Goal: Task Accomplishment & Management: Manage account settings

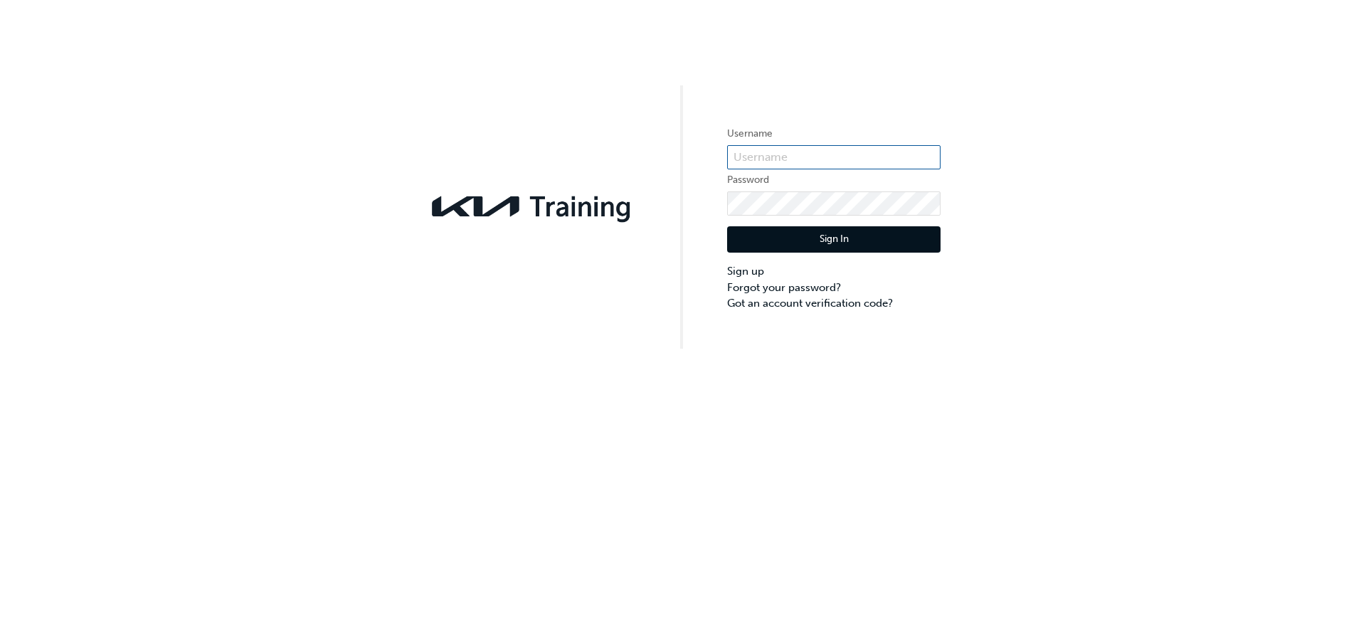
click at [807, 154] on input "text" at bounding box center [833, 157] width 213 height 24
type input "KAU85600B2"
click at [850, 238] on button "Sign In" at bounding box center [833, 239] width 213 height 27
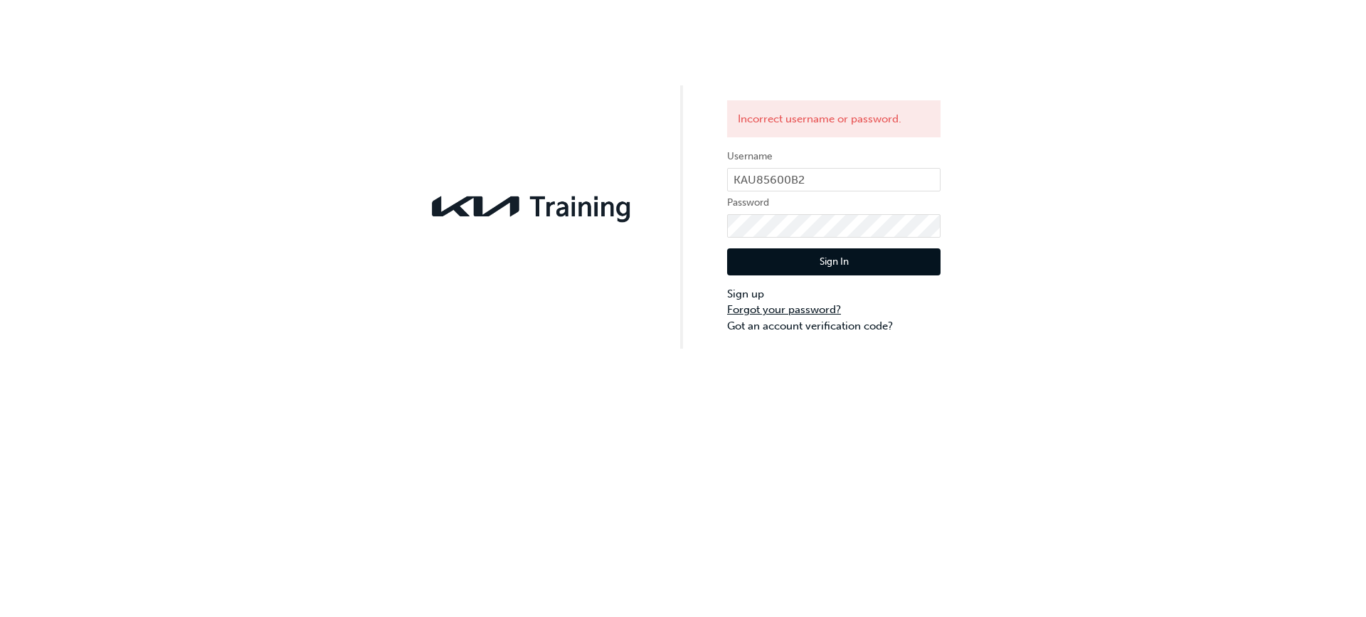
click at [824, 307] on link "Forgot your password?" at bounding box center [833, 310] width 213 height 16
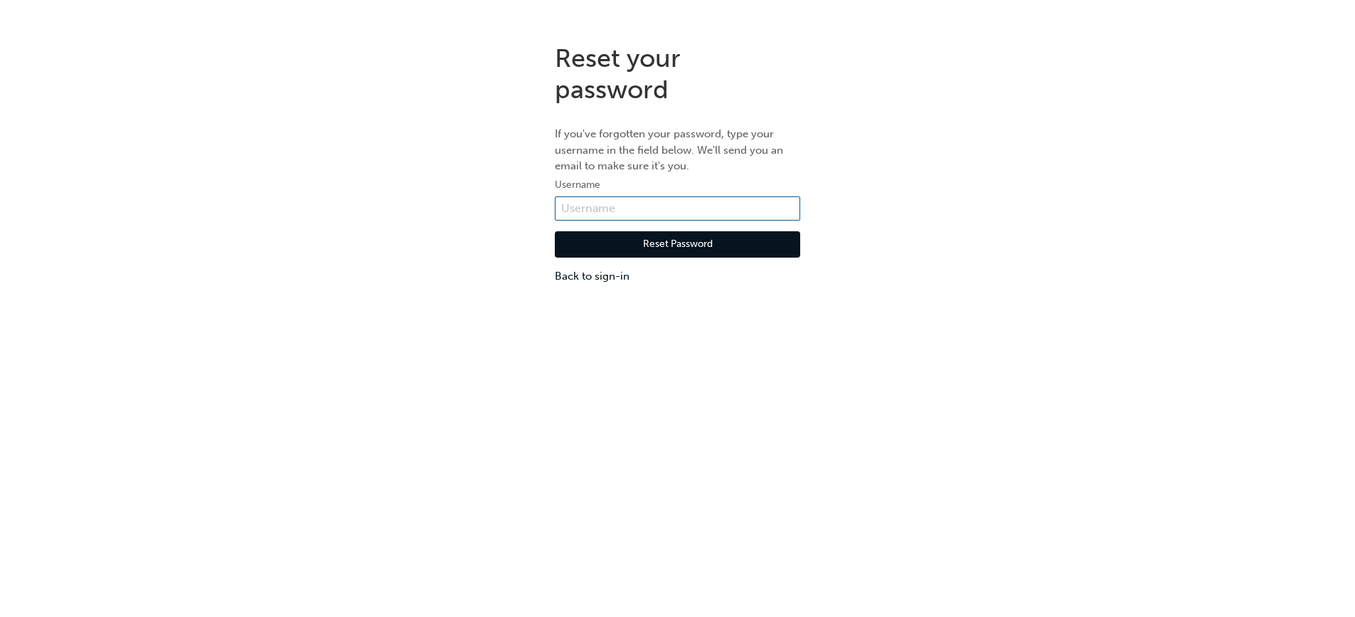
click at [657, 208] on input "text" at bounding box center [677, 208] width 245 height 24
type input "KAU85600B2"
click at [675, 240] on button "Reset Password" at bounding box center [677, 244] width 245 height 27
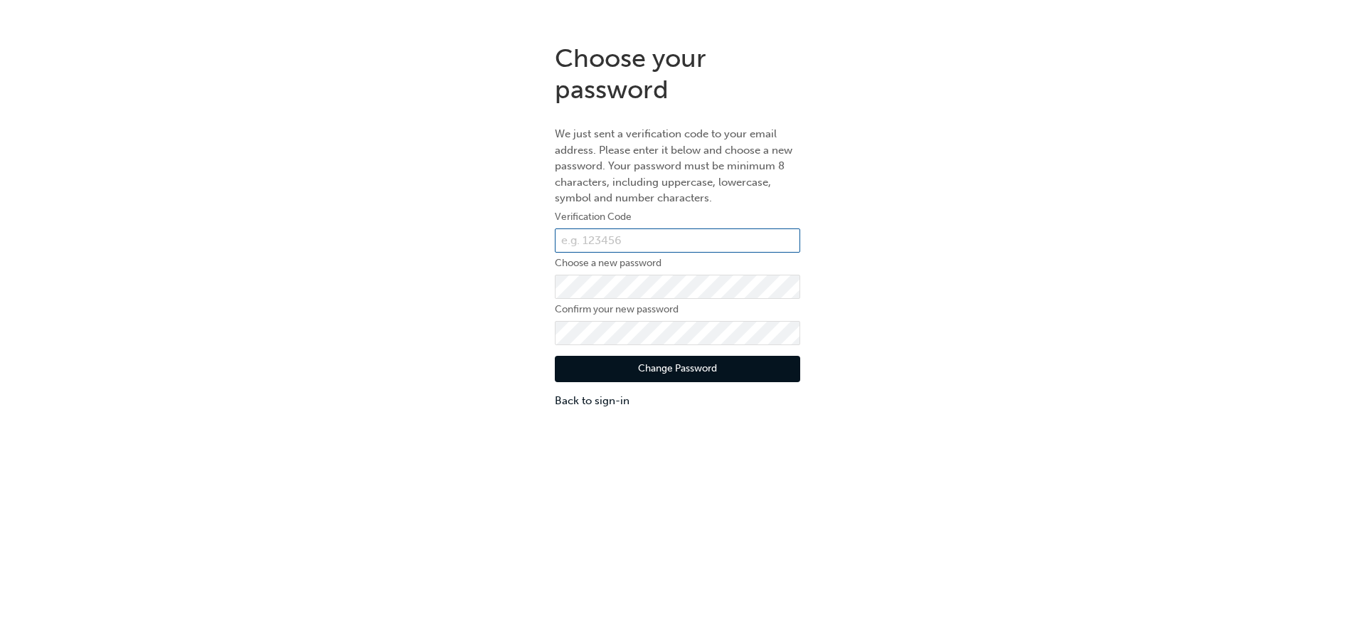
click at [700, 238] on input "text" at bounding box center [677, 240] width 245 height 24
click at [710, 240] on input "text" at bounding box center [677, 240] width 245 height 24
click at [676, 231] on input "text" at bounding box center [677, 240] width 245 height 24
click at [656, 241] on input "text" at bounding box center [677, 240] width 245 height 24
paste input "659617"
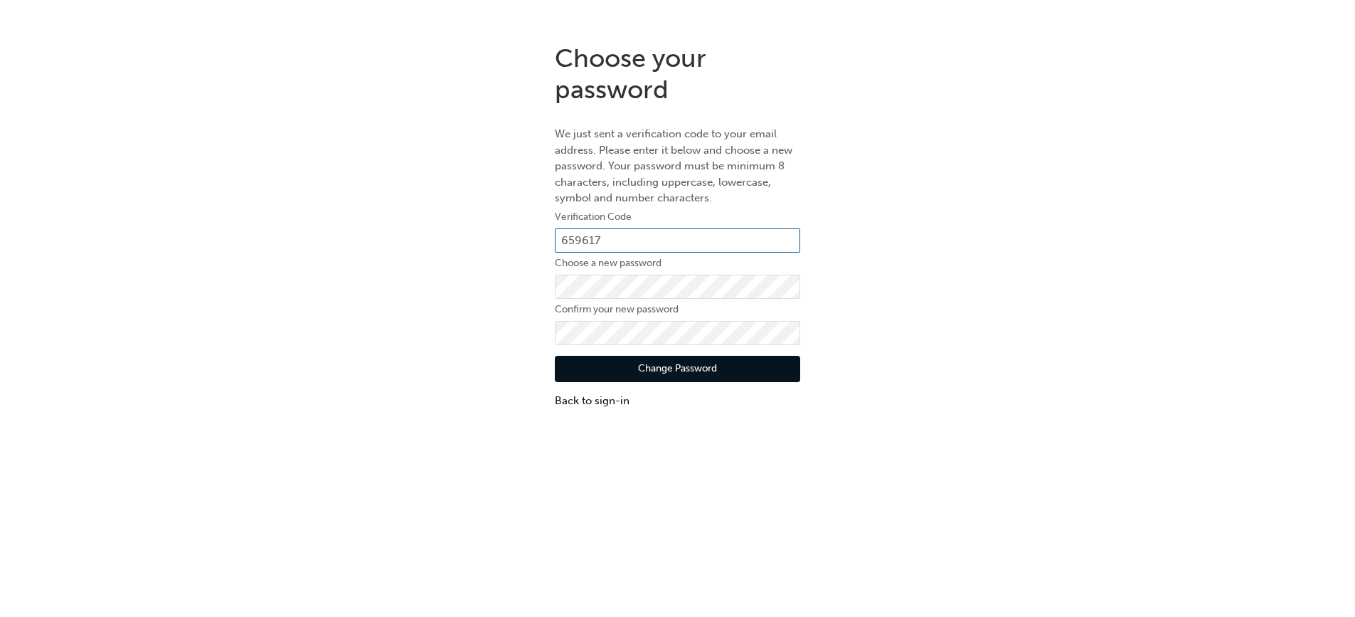
type input "659617"
click at [702, 369] on button "Change Password" at bounding box center [677, 369] width 245 height 27
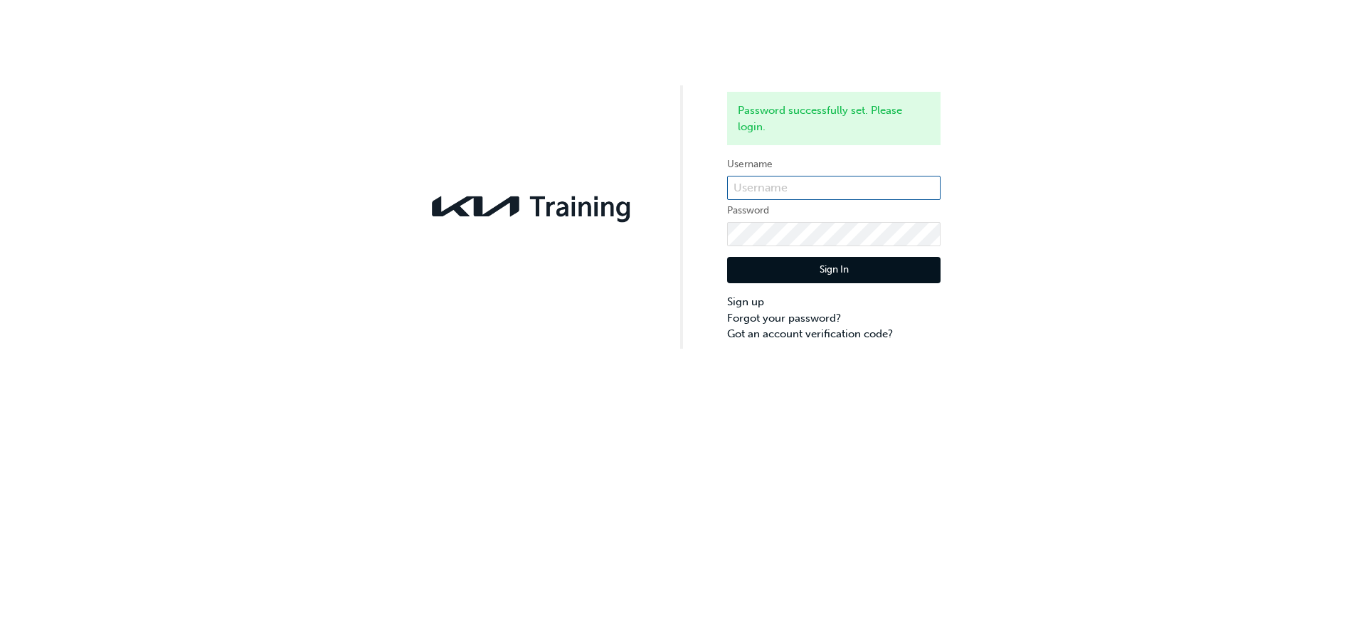
click at [763, 182] on input "text" at bounding box center [833, 188] width 213 height 24
type input "KAU85600B2"
click at [836, 263] on button "Sign In" at bounding box center [833, 270] width 213 height 27
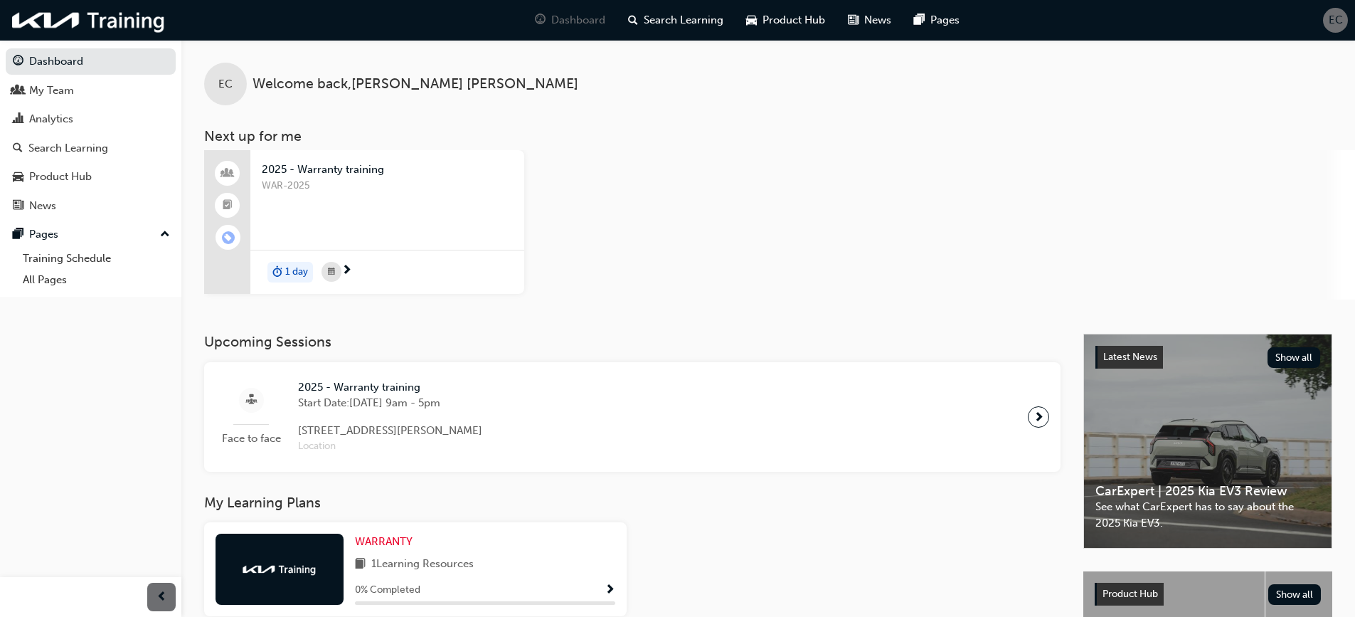
click at [341, 163] on span "2025 - Warranty training" at bounding box center [387, 169] width 251 height 16
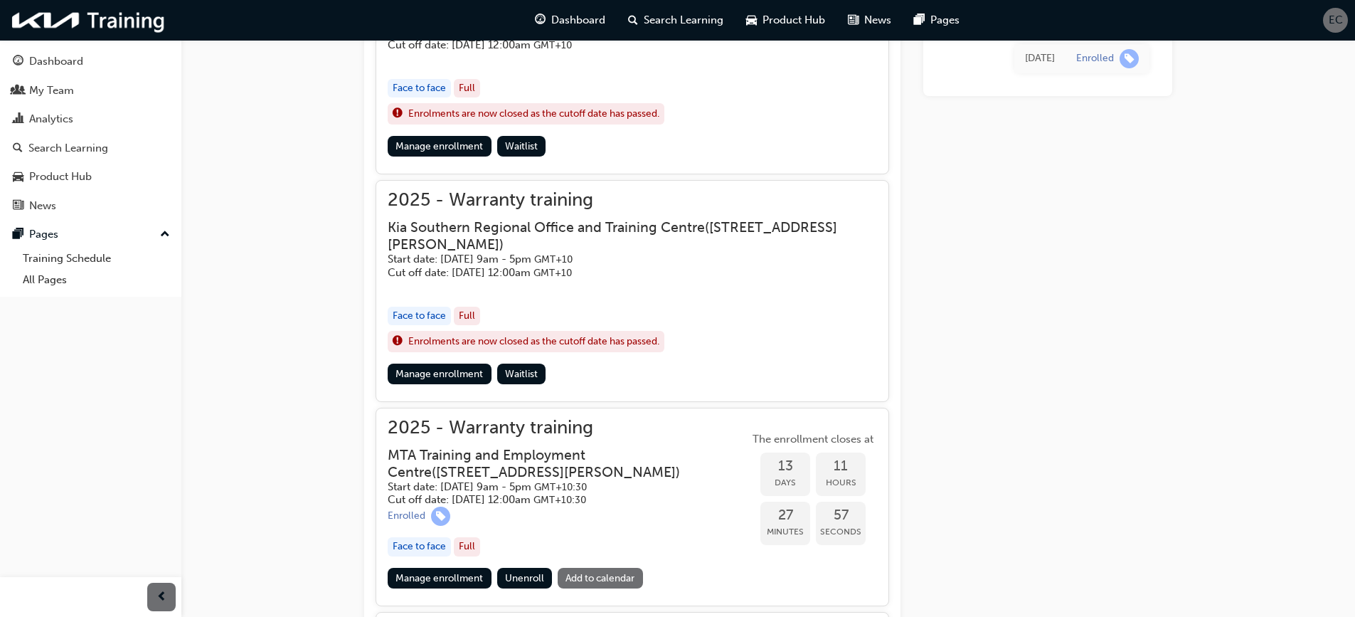
scroll to position [784, 0]
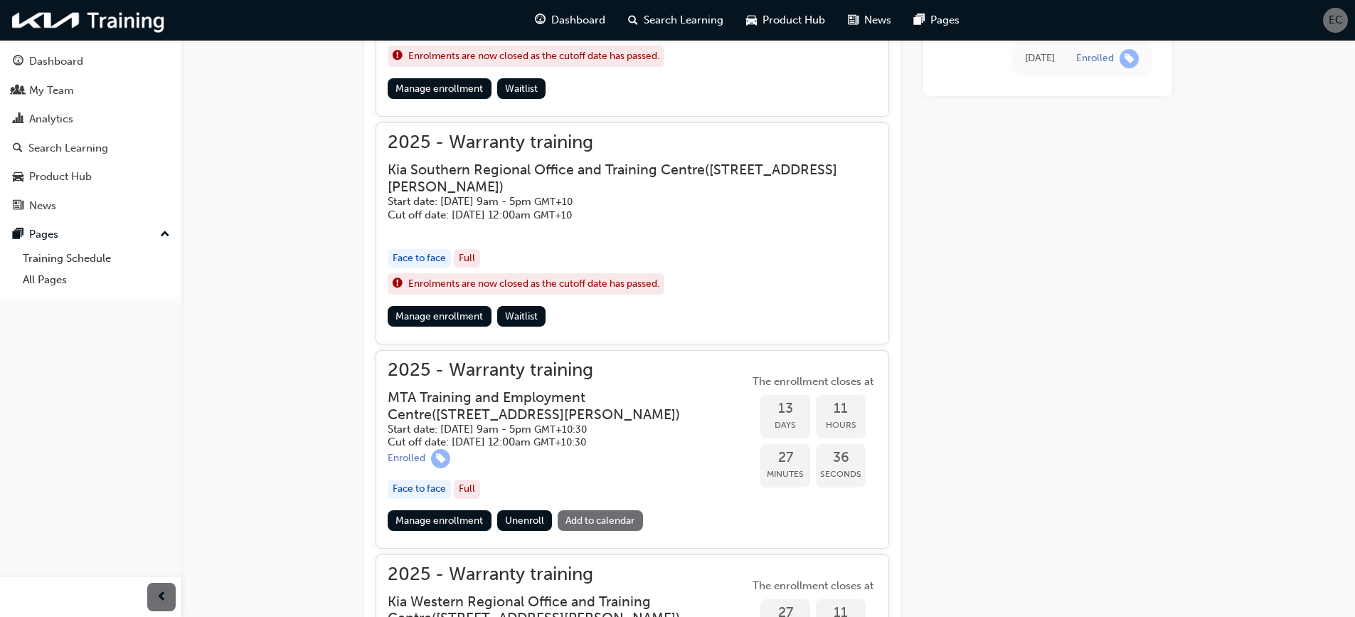
drag, startPoint x: 1024, startPoint y: 403, endPoint x: 1012, endPoint y: 410, distance: 14.0
click at [1024, 403] on div "Tue 19 Aug 2025 Enrolled" at bounding box center [1047, 166] width 249 height 1645
click at [450, 521] on link "Manage enrollment" at bounding box center [440, 520] width 104 height 21
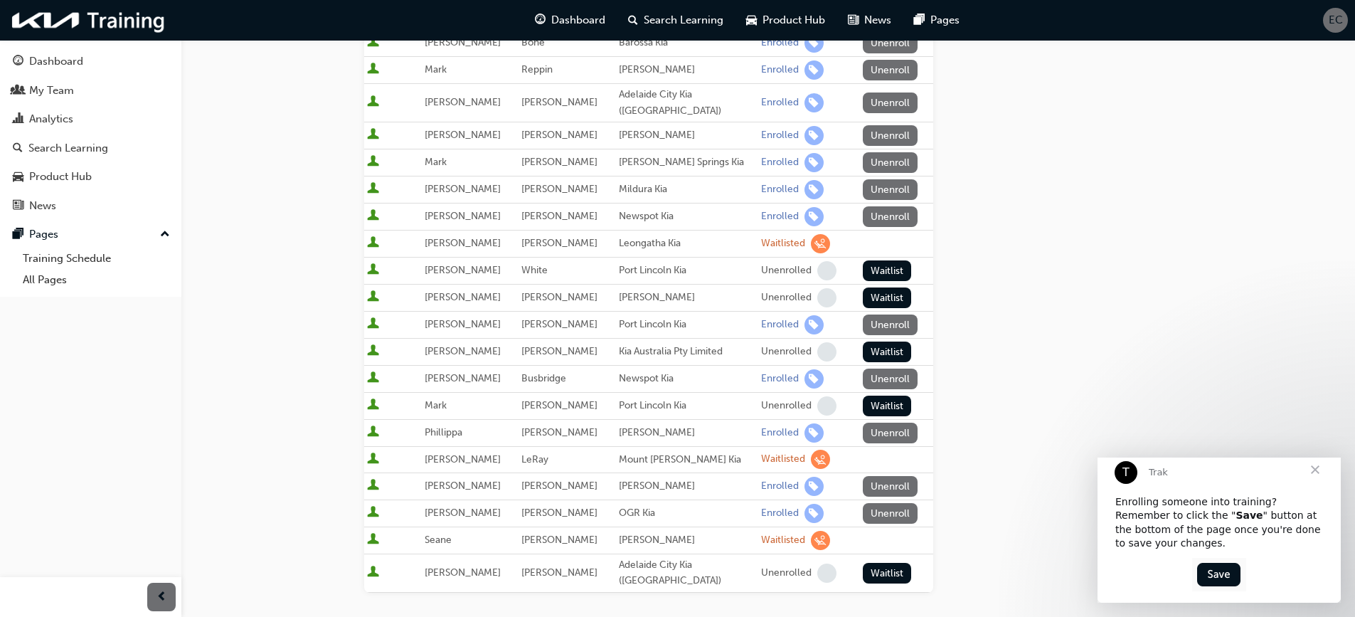
scroll to position [285, 0]
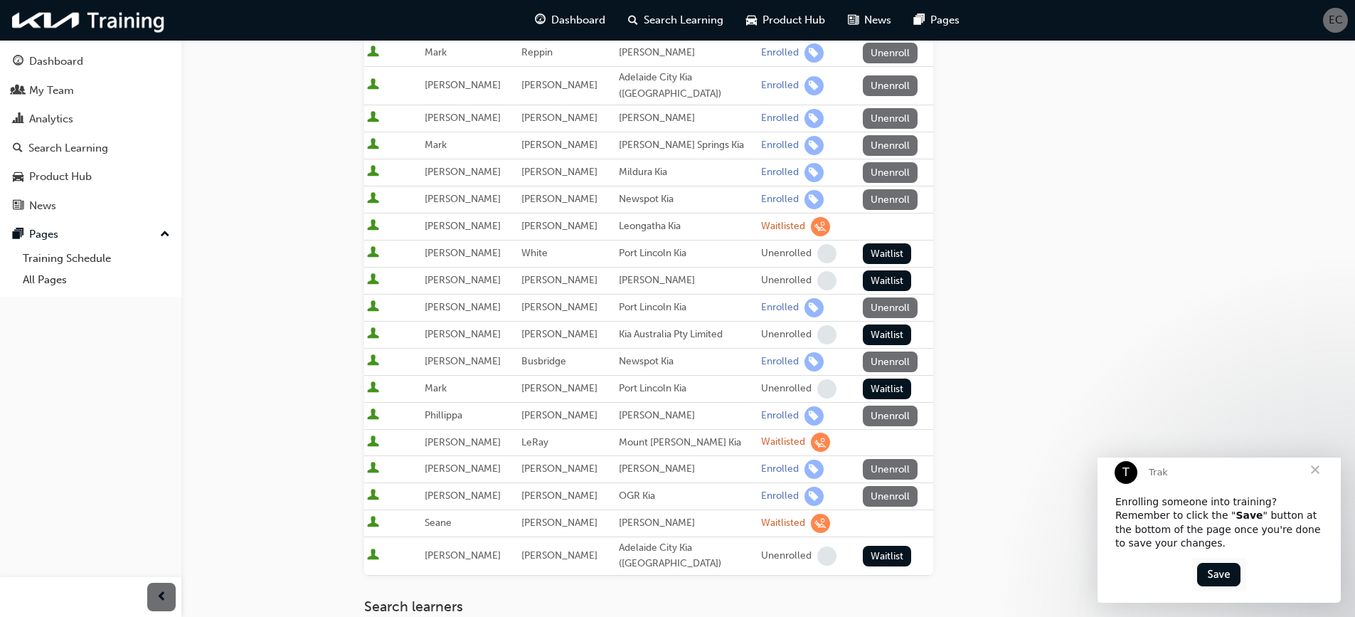
click at [1315, 479] on span "Close" at bounding box center [1315, 469] width 51 height 51
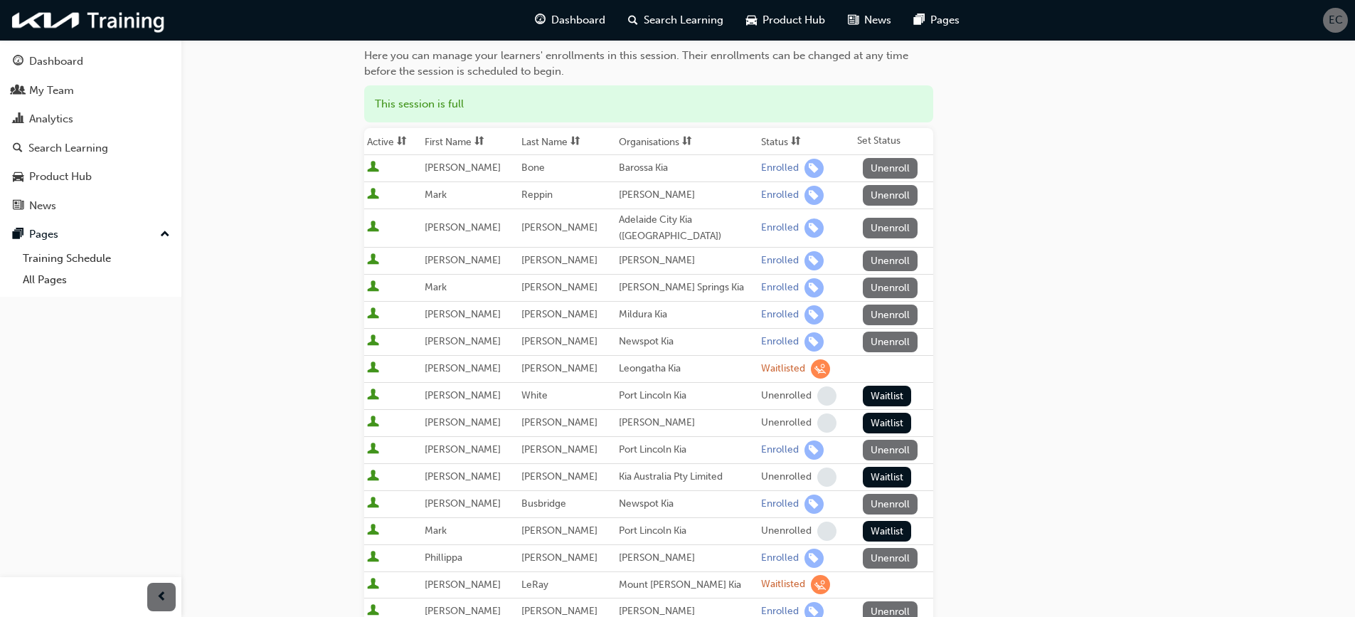
scroll to position [0, 0]
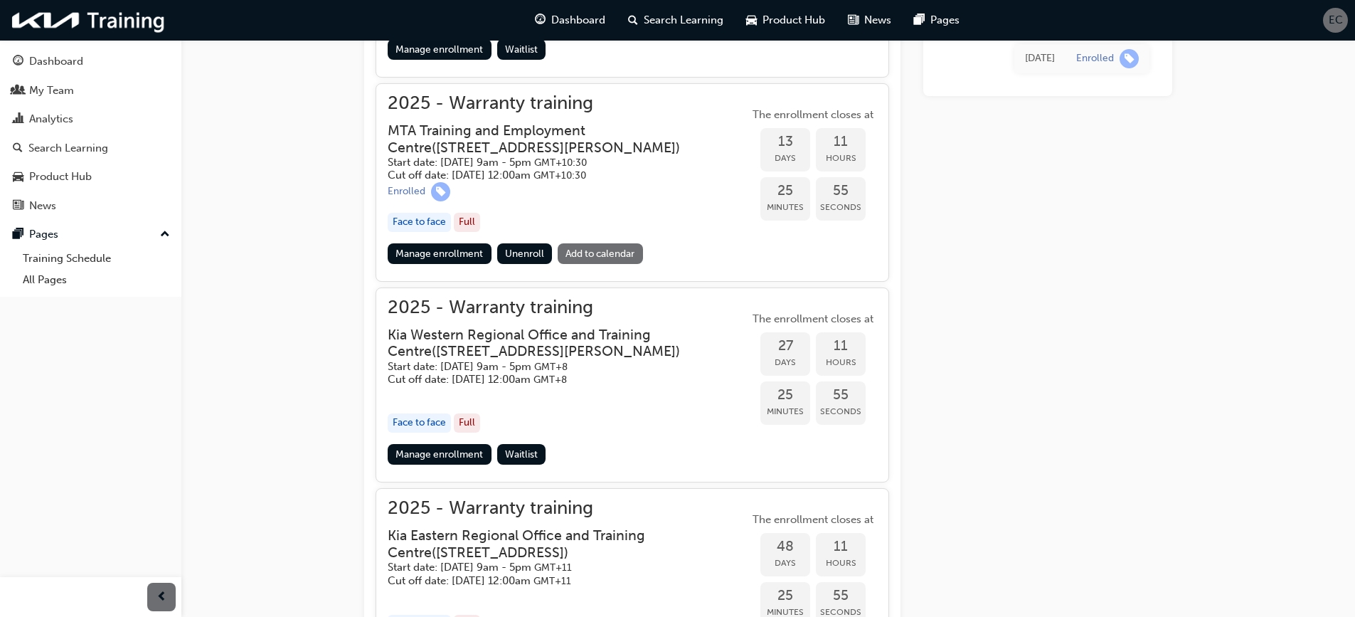
scroll to position [1069, 0]
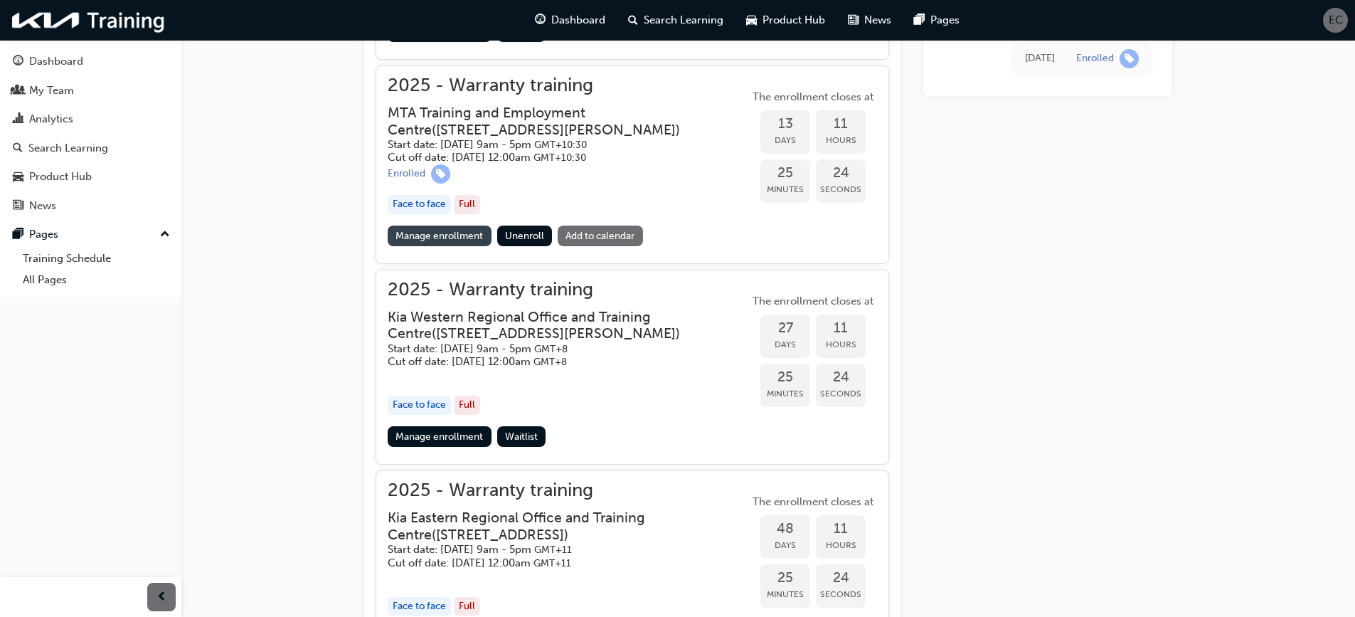
click at [452, 229] on link "Manage enrollment" at bounding box center [440, 236] width 104 height 21
